Goal: Check status

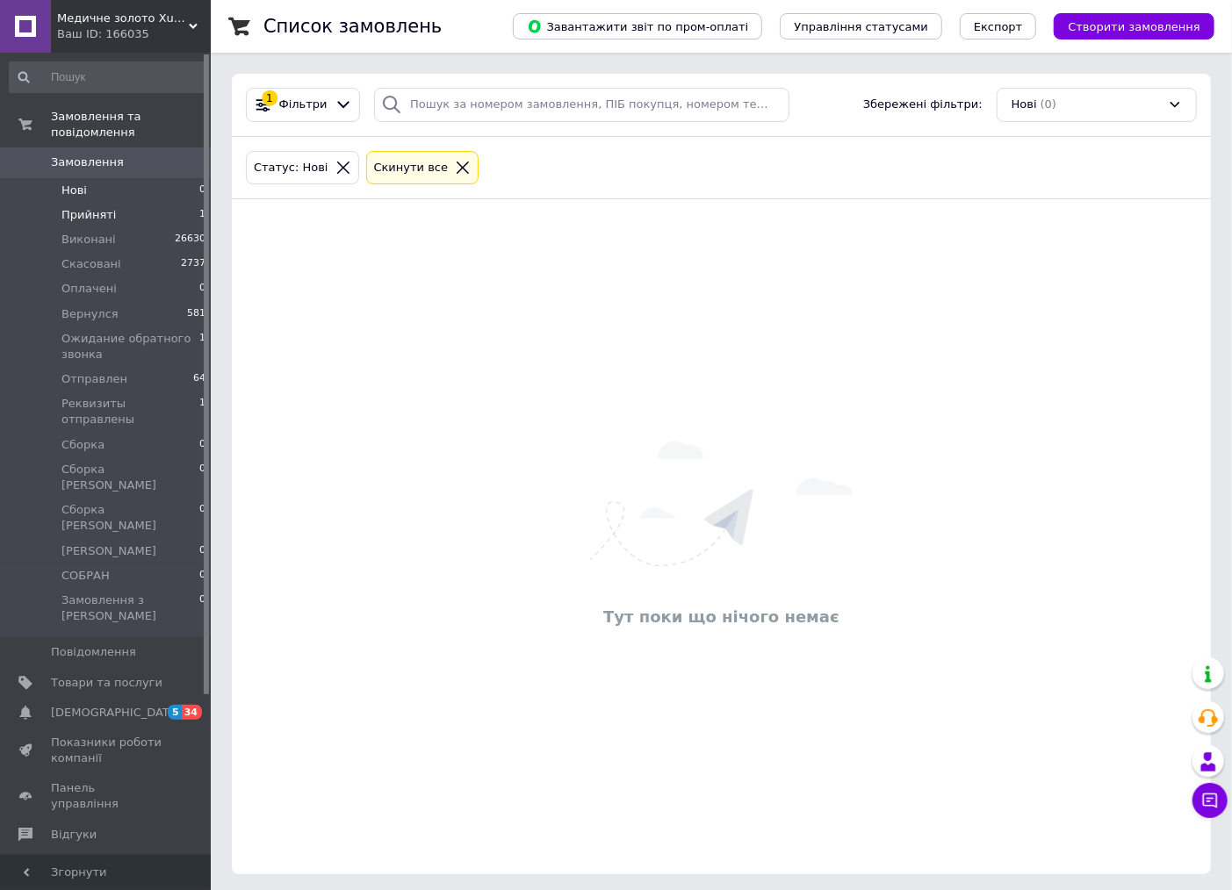
click at [84, 207] on span "Прийняті" at bounding box center [88, 215] width 54 height 16
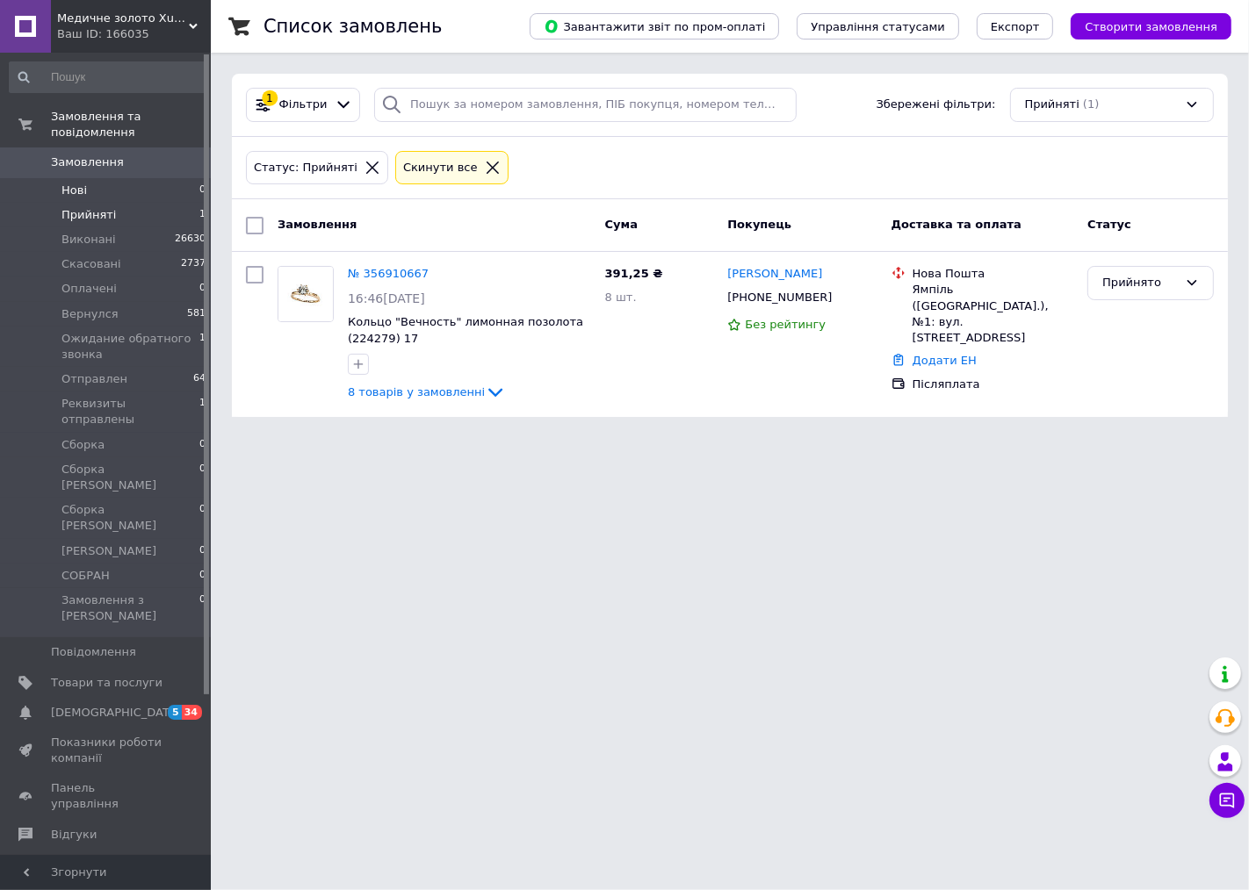
click at [86, 178] on li "Нові 0" at bounding box center [108, 190] width 216 height 25
